Goal: Find contact information: Find contact information

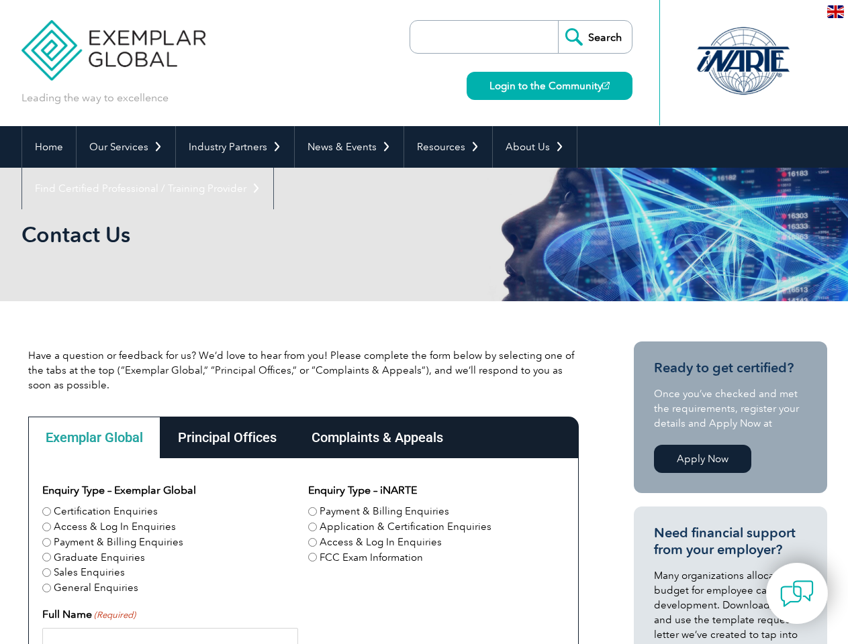
click at [125, 147] on link "Our Services" at bounding box center [126, 147] width 99 height 42
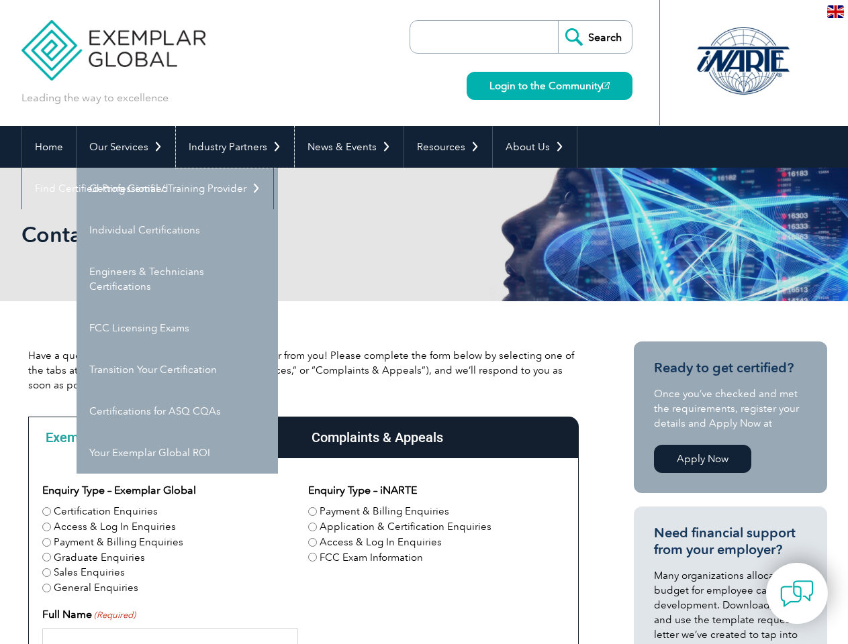
click at [232, 147] on link "Industry Partners" at bounding box center [235, 147] width 118 height 42
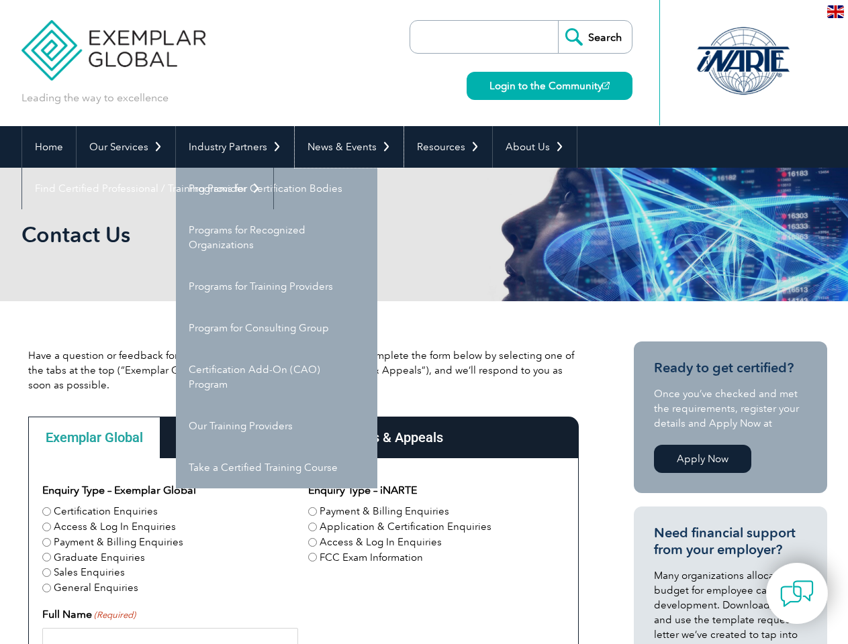
click at [345, 147] on link "News & Events" at bounding box center [349, 147] width 109 height 42
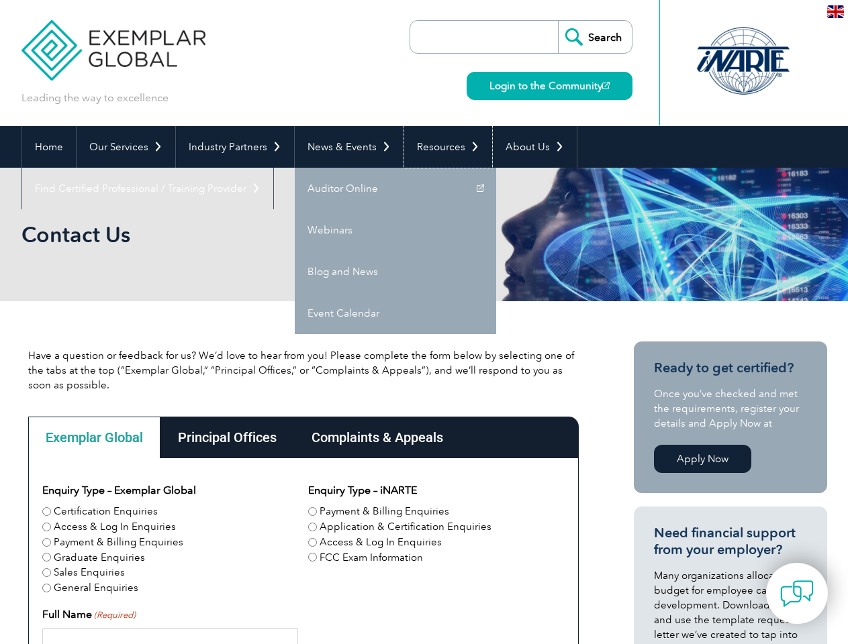
click at [442, 147] on link "Resources" at bounding box center [448, 147] width 88 height 42
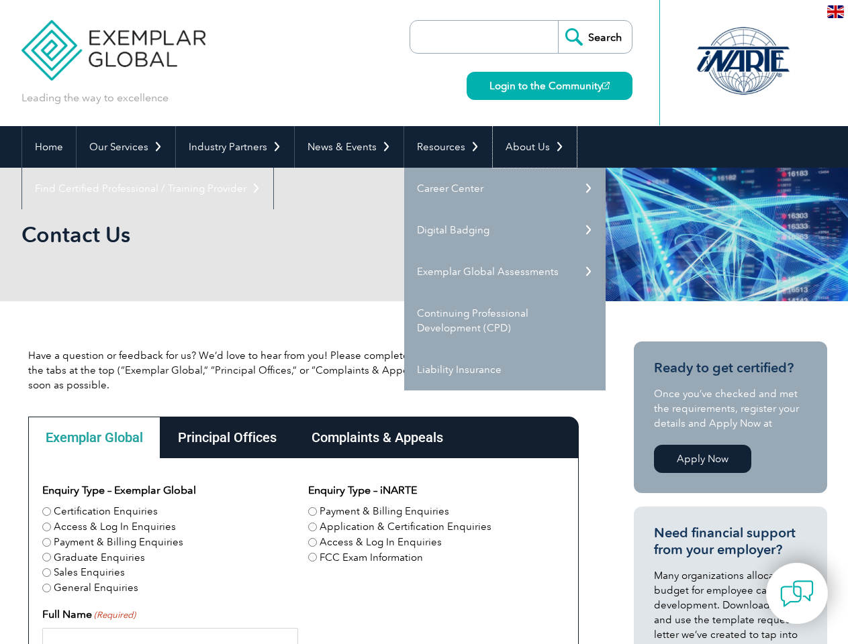
click at [528, 147] on link "About Us" at bounding box center [535, 147] width 84 height 42
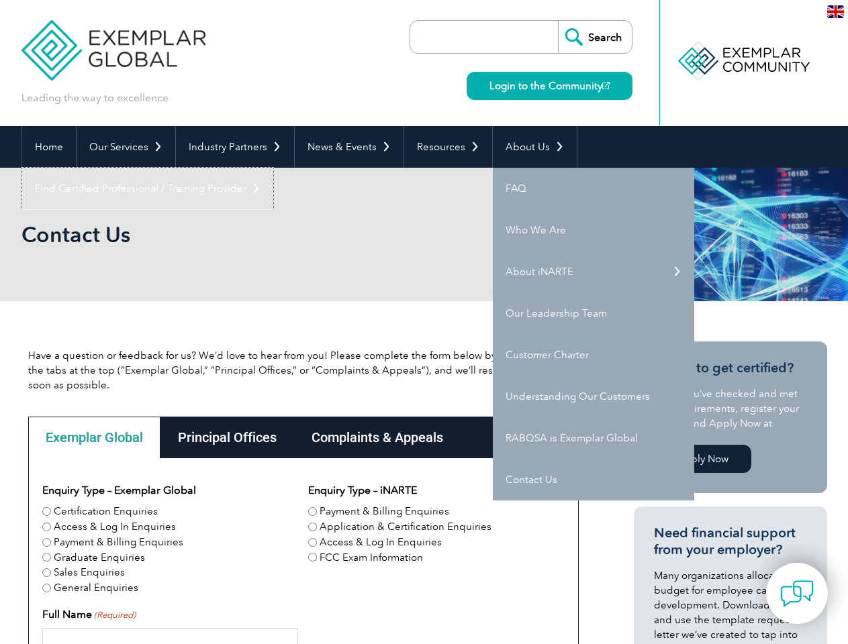
click at [273, 168] on link "Find Certified Professional / Training Provider" at bounding box center [147, 189] width 251 height 42
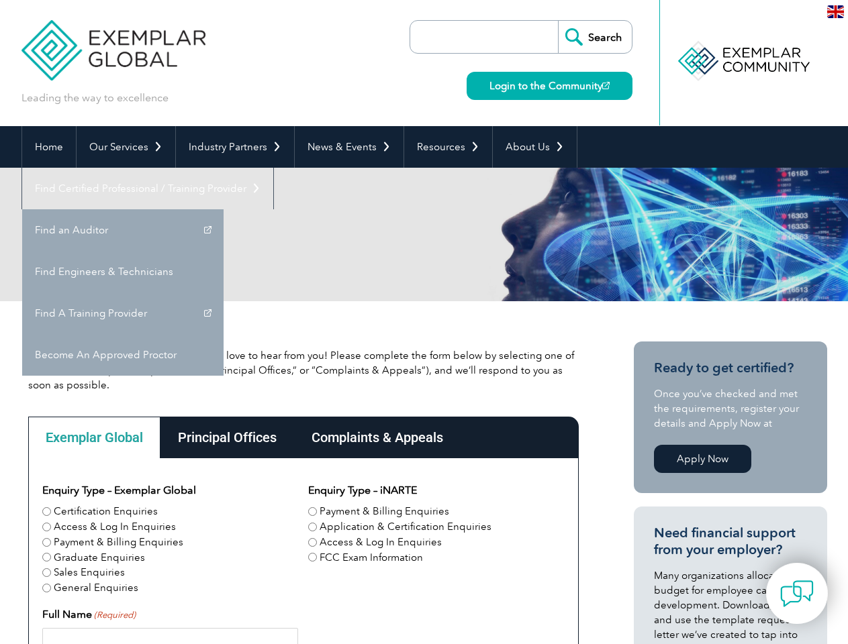
click at [94, 438] on div "Exemplar Global" at bounding box center [94, 438] width 132 height 42
click at [226, 438] on div "Principal Offices" at bounding box center [227, 438] width 134 height 42
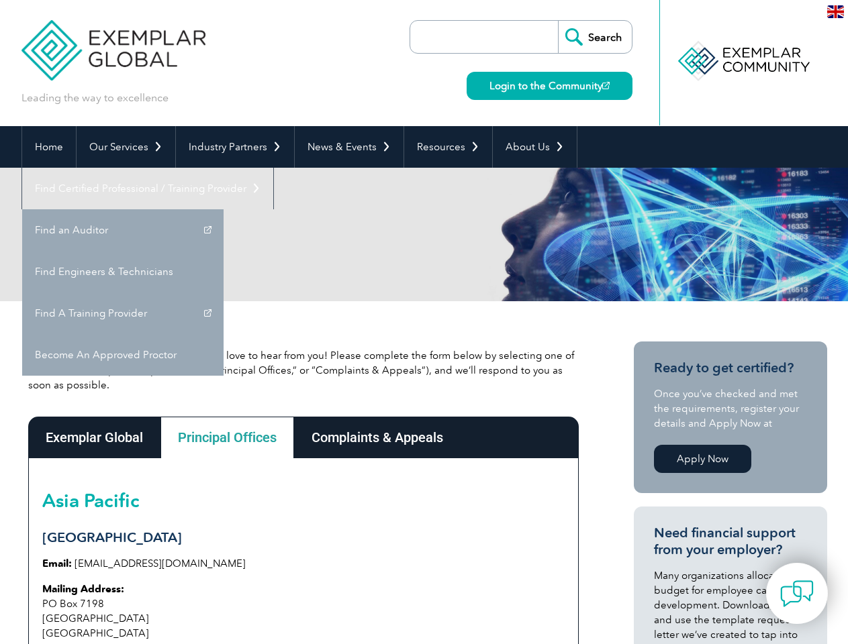
click at [377, 438] on div "Complaints & Appeals" at bounding box center [377, 438] width 166 height 42
